Goal: Find specific page/section: Find specific page/section

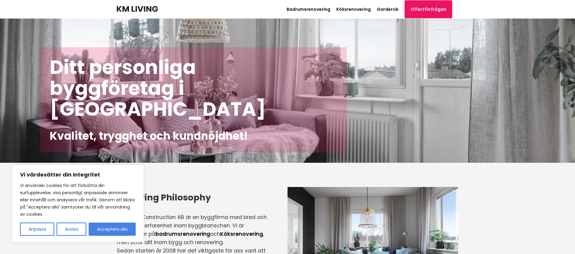
click at [114, 227] on button "Acceptera alla" at bounding box center [112, 229] width 47 height 13
checkbox input "true"
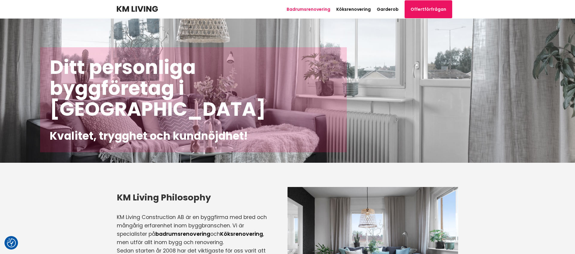
click at [315, 10] on link "Badrumsrenovering" at bounding box center [308, 9] width 44 height 6
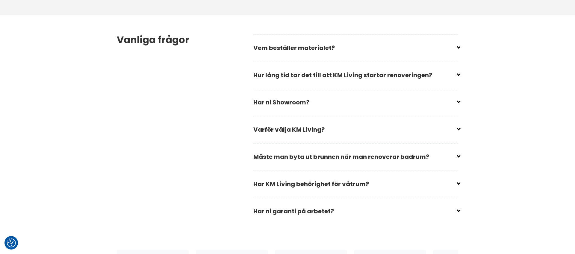
scroll to position [1767, 0]
click at [457, 150] on input "checkbox" at bounding box center [356, 154] width 205 height 9
checkbox input "false"
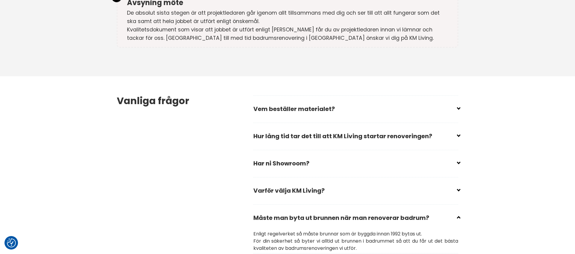
scroll to position [1705, 0]
click at [458, 157] on input "checkbox" at bounding box center [356, 161] width 205 height 9
checkbox input "false"
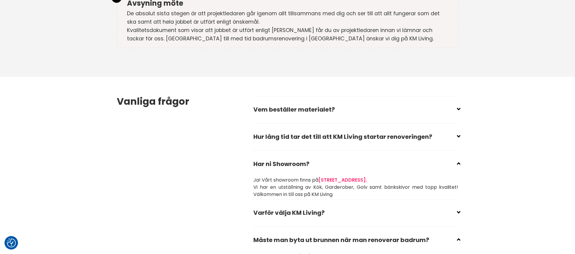
click at [459, 103] on input "checkbox" at bounding box center [356, 107] width 205 height 9
checkbox input "false"
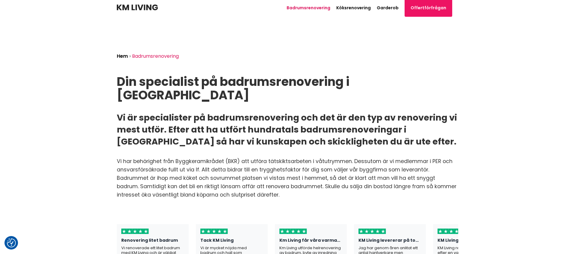
scroll to position [0, 0]
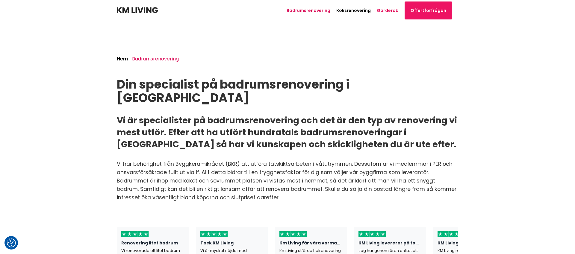
click at [392, 10] on link "Garderob" at bounding box center [387, 10] width 22 height 6
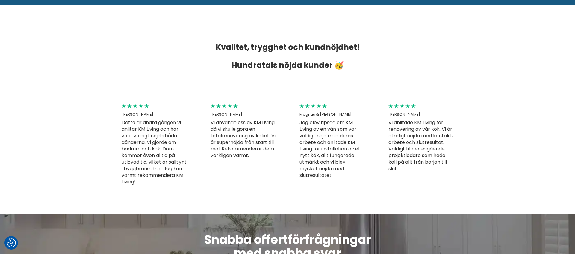
scroll to position [1155, 0]
